Goal: Task Accomplishment & Management: Manage account settings

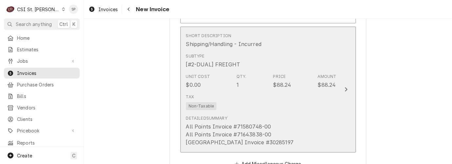
click at [214, 122] on div "All Points Invoice #71580748-00 All Points Invoice #71643838-00 Hobart Invoice …" at bounding box center [240, 134] width 108 height 24
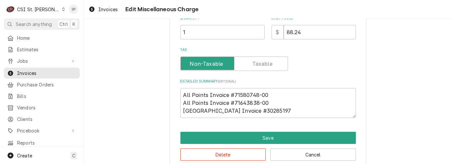
scroll to position [152, 0]
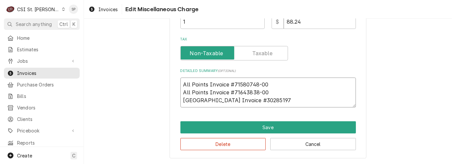
drag, startPoint x: 275, startPoint y: 82, endPoint x: 194, endPoint y: 88, distance: 81.2
click at [194, 88] on textarea "All Points Invoice #71580748-00 All Points Invoice #71643838-00 Hobart Invoice …" at bounding box center [267, 92] width 175 height 30
drag, startPoint x: 180, startPoint y: 83, endPoint x: 259, endPoint y: 112, distance: 83.5
click at [259, 112] on div "Use the fields below to edit this miscellaneous charge Short Description Shippi…" at bounding box center [267, 18] width 197 height 279
type textarea "x"
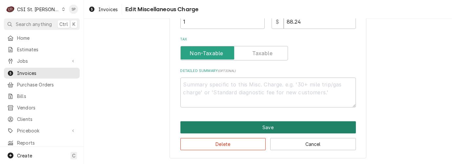
click at [259, 126] on button "Save" at bounding box center [267, 127] width 175 height 12
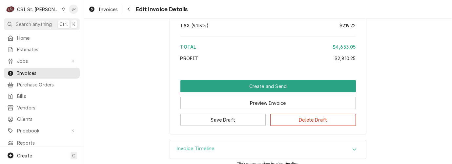
scroll to position [2509, 0]
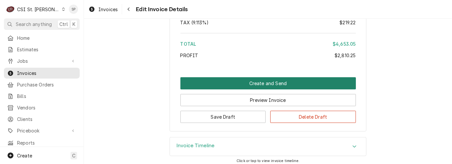
click at [302, 79] on button "Create and Send" at bounding box center [267, 83] width 175 height 12
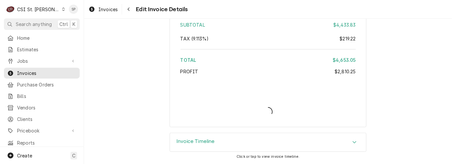
scroll to position [2488, 0]
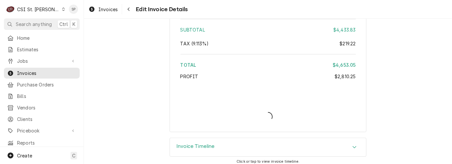
type textarea "x"
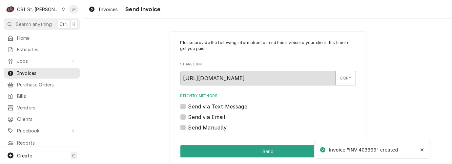
click at [188, 117] on label "Send via Email" at bounding box center [206, 117] width 37 height 8
click at [188, 117] on input "Send via Email" at bounding box center [275, 120] width 175 height 14
checkbox input "true"
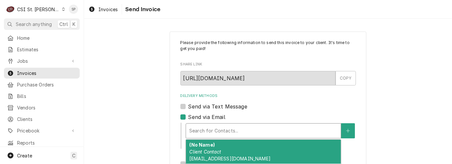
click at [190, 129] on div "Delivery Methods" at bounding box center [263, 131] width 148 height 12
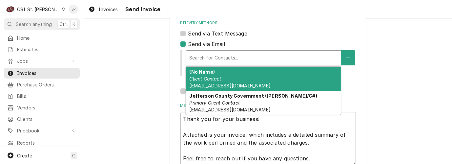
scroll to position [87, 0]
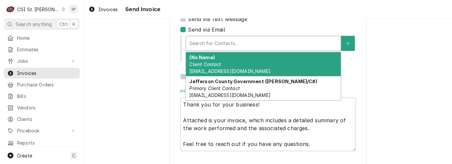
click at [250, 58] on div "(No Name) Client Contact [EMAIL_ADDRESS][DOMAIN_NAME]" at bounding box center [263, 64] width 155 height 24
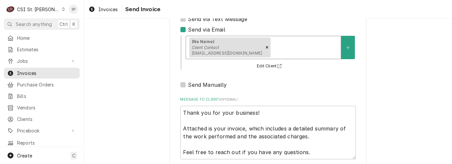
scroll to position [102, 0]
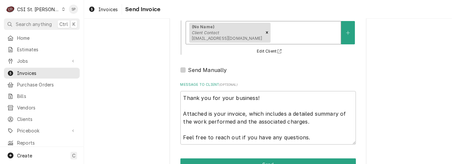
click at [444, 158] on div "Please provide the following information to send this invoice to your client. I…" at bounding box center [268, 54] width 368 height 261
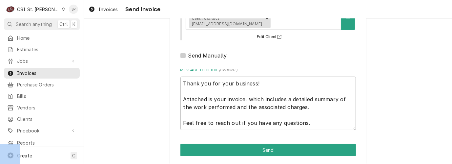
scroll to position [122, 0]
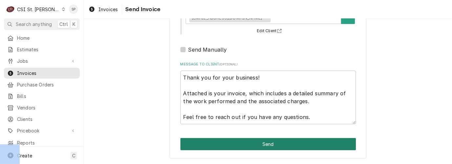
click at [303, 146] on button "Send" at bounding box center [267, 144] width 175 height 12
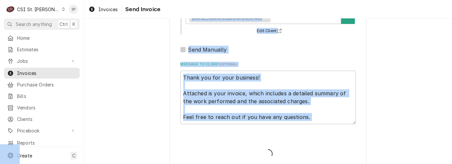
type textarea "x"
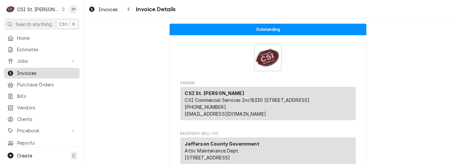
click at [47, 69] on span "Invoices" at bounding box center [46, 72] width 59 height 7
